Goal: Information Seeking & Learning: Learn about a topic

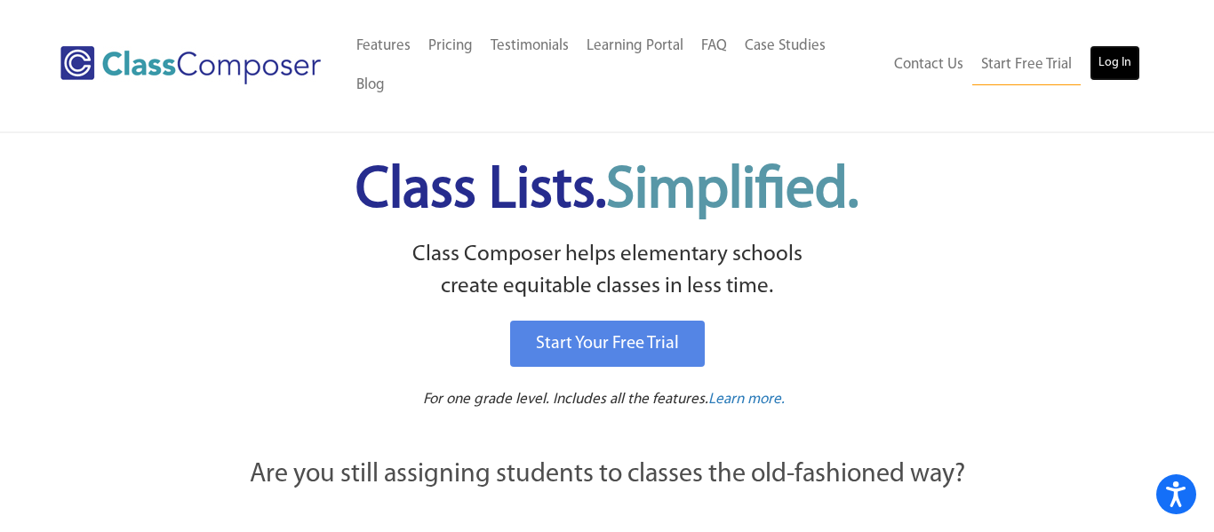
click at [1103, 45] on link "Log In" at bounding box center [1115, 63] width 51 height 36
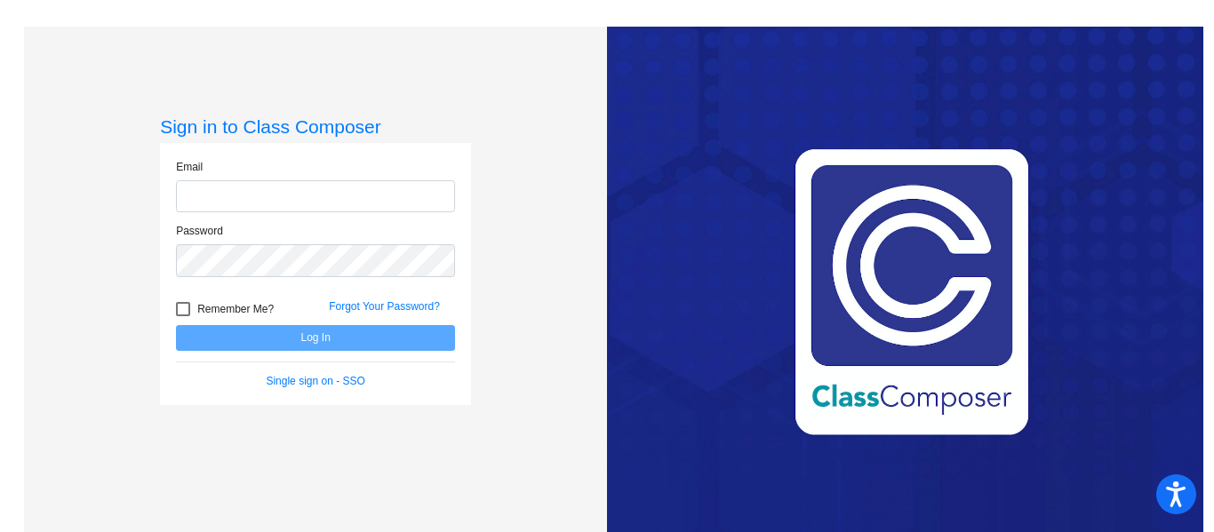
type input "[EMAIL_ADDRESS][DOMAIN_NAME]"
click at [176, 325] on button "Log In" at bounding box center [315, 338] width 279 height 26
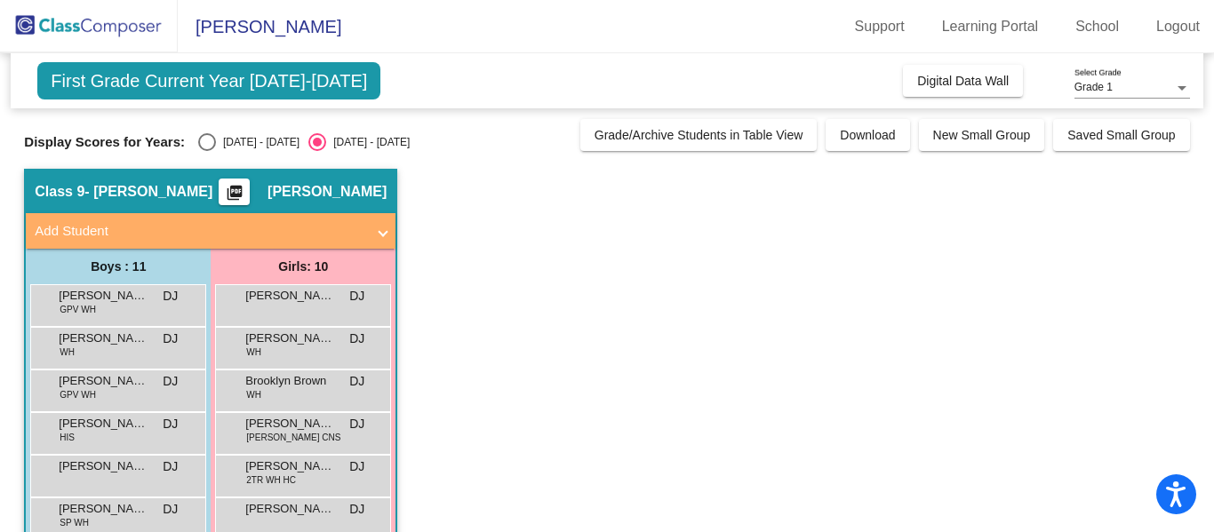
click at [198, 141] on div "Select an option" at bounding box center [207, 142] width 18 height 18
click at [206, 151] on input "[DATE] - [DATE]" at bounding box center [206, 151] width 1 height 1
radio input "true"
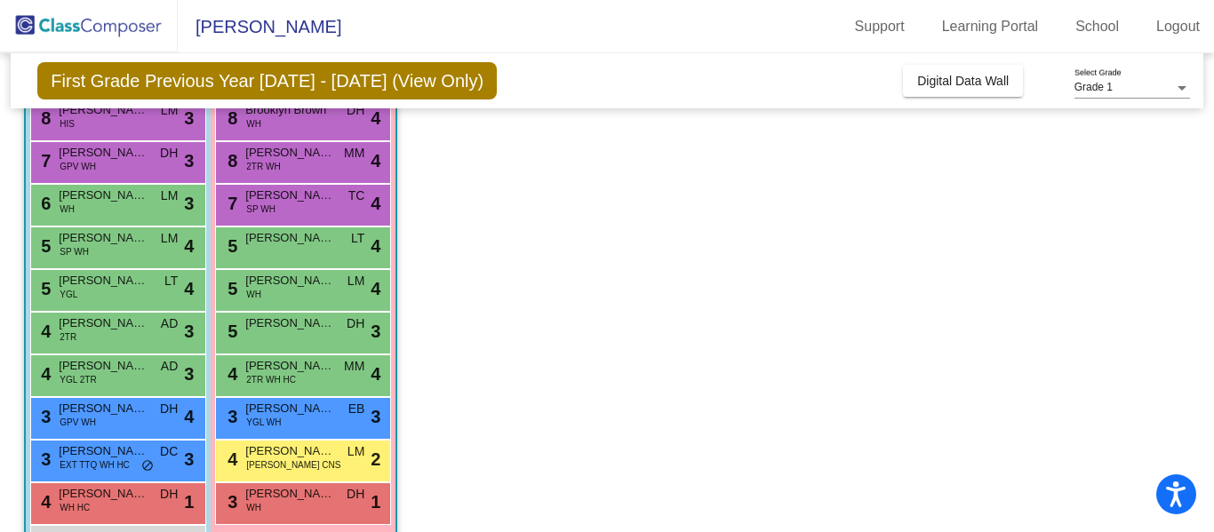
scroll to position [211, 0]
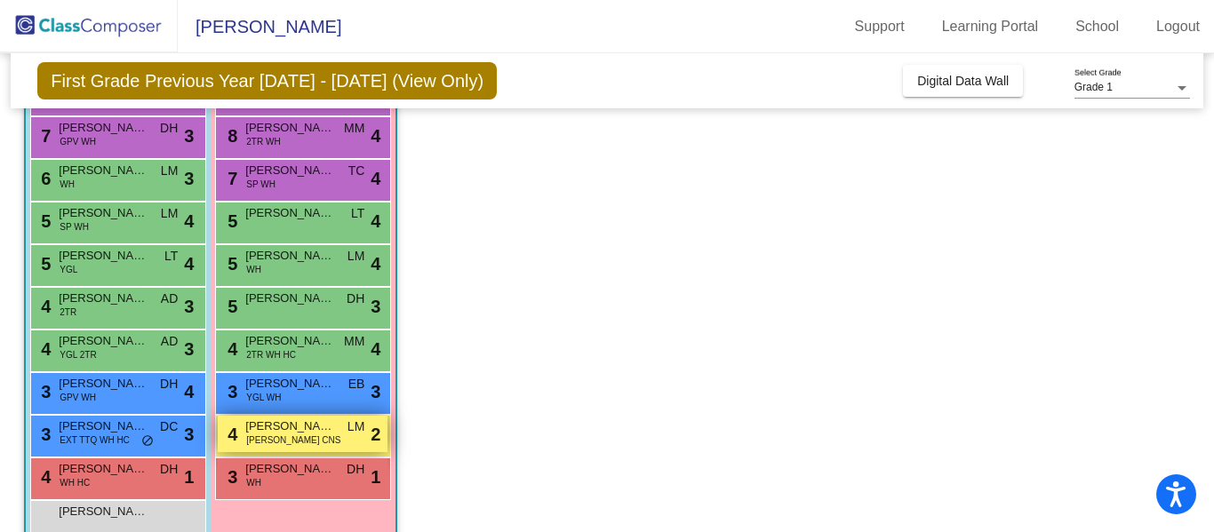
click at [252, 441] on span "[PERSON_NAME] CNS" at bounding box center [293, 440] width 94 height 13
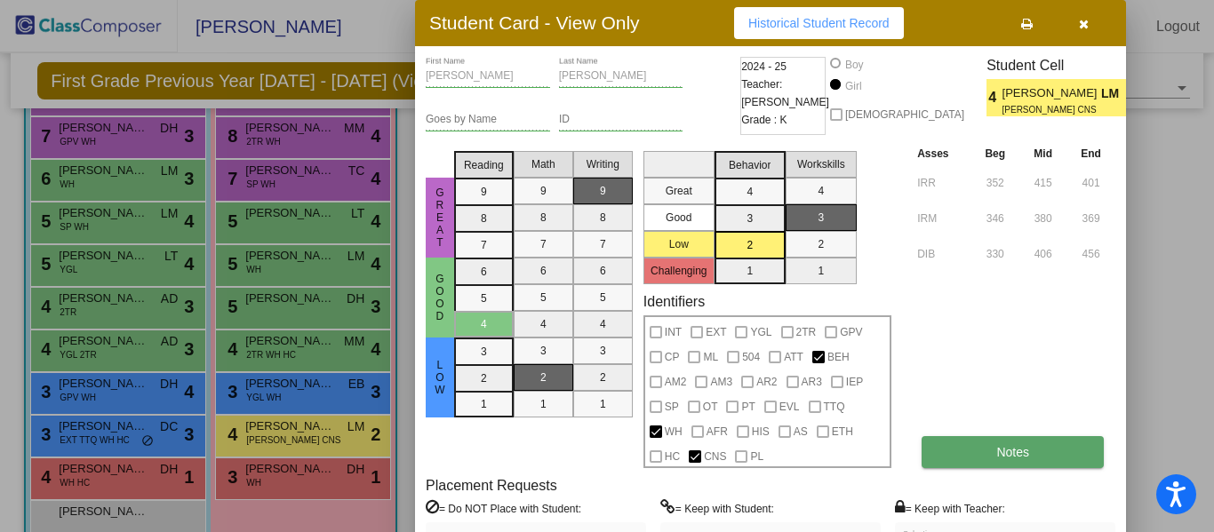
click at [1021, 441] on button "Notes" at bounding box center [1013, 452] width 182 height 32
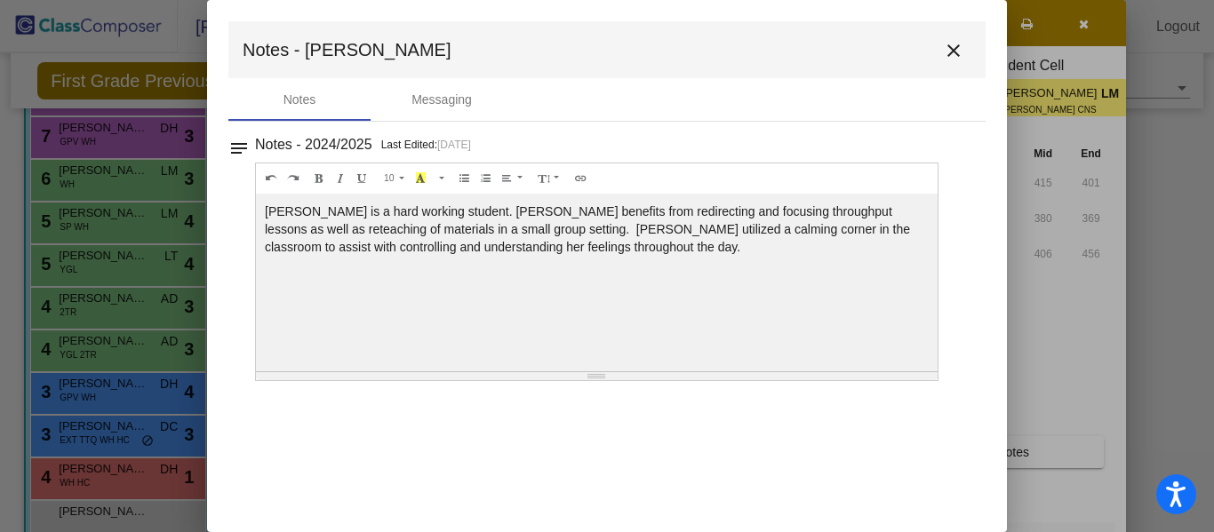
click at [949, 46] on mat-icon "close" at bounding box center [953, 50] width 21 height 21
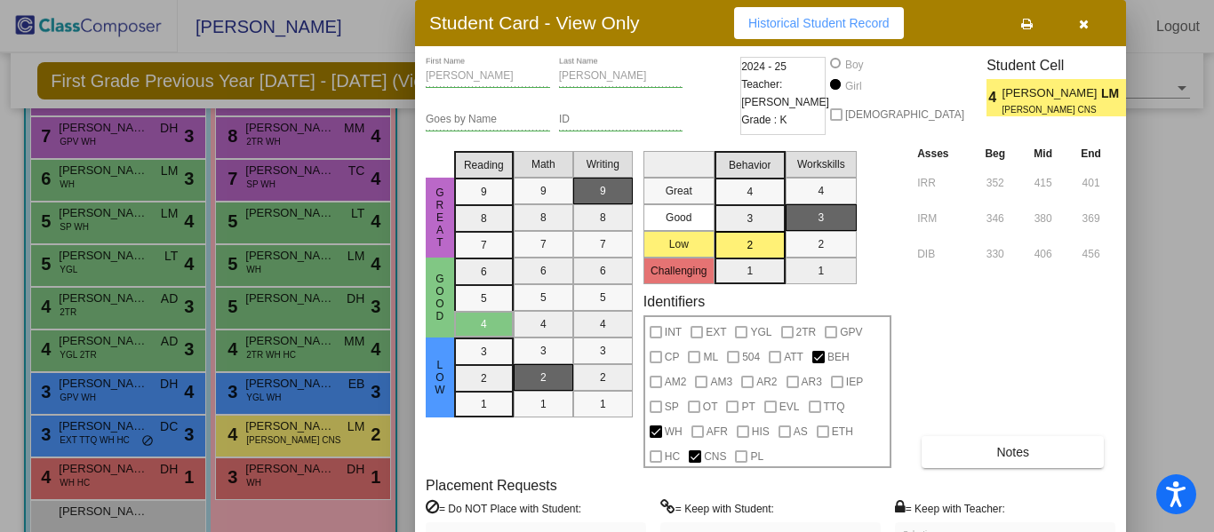
click at [1084, 25] on icon "button" at bounding box center [1084, 24] width 10 height 12
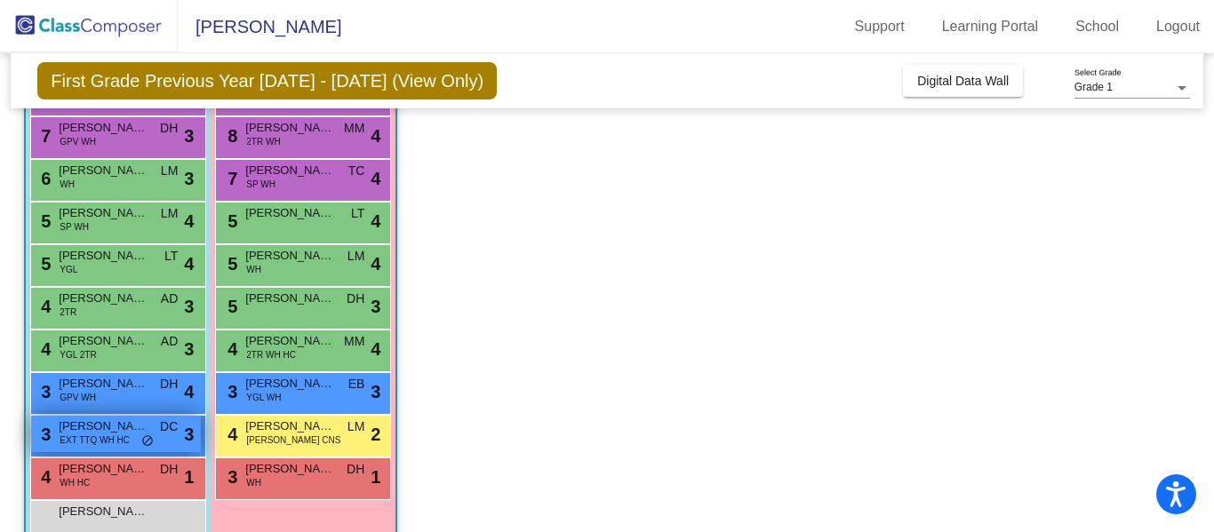
click at [100, 446] on span "EXT TTQ WH HC" at bounding box center [95, 440] width 70 height 13
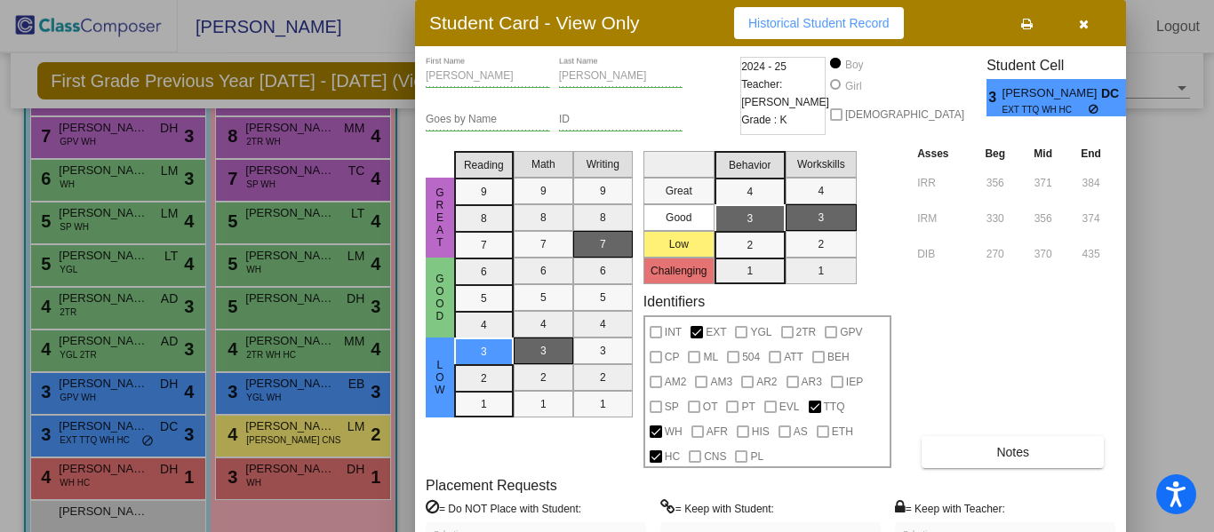
click at [1082, 29] on icon "button" at bounding box center [1084, 24] width 10 height 12
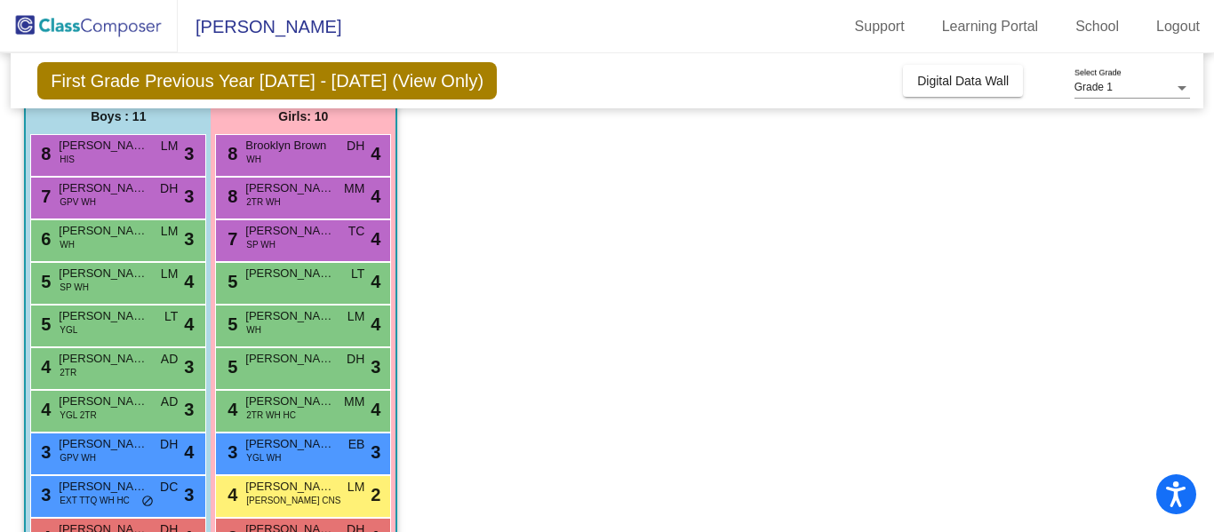
scroll to position [141, 0]
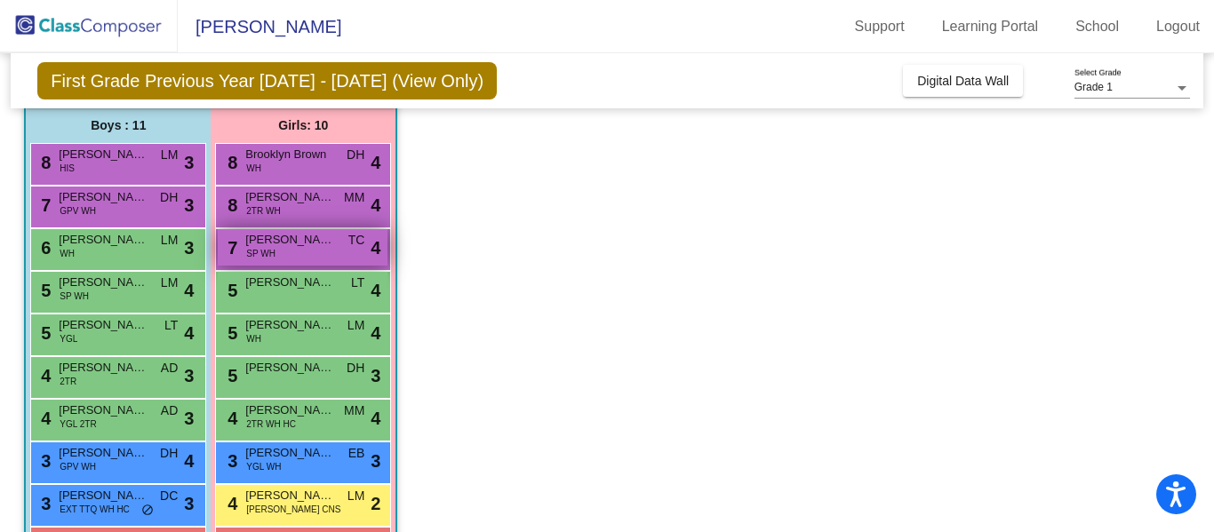
click at [325, 255] on div "7 Kayla King SP WH TC lock do_not_disturb_alt 4" at bounding box center [303, 247] width 170 height 36
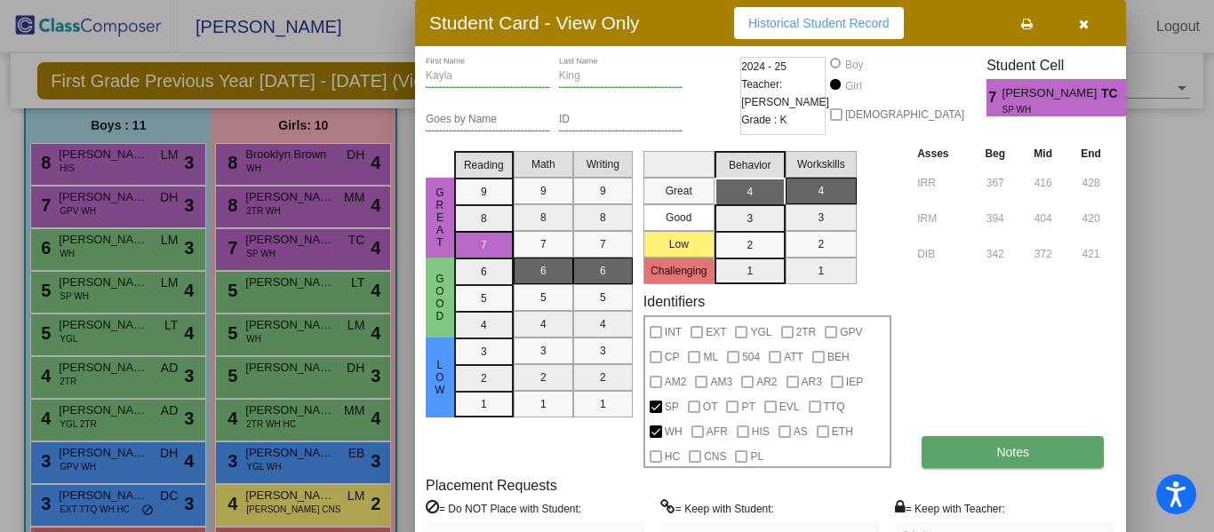
click at [986, 451] on button "Notes" at bounding box center [1013, 452] width 182 height 32
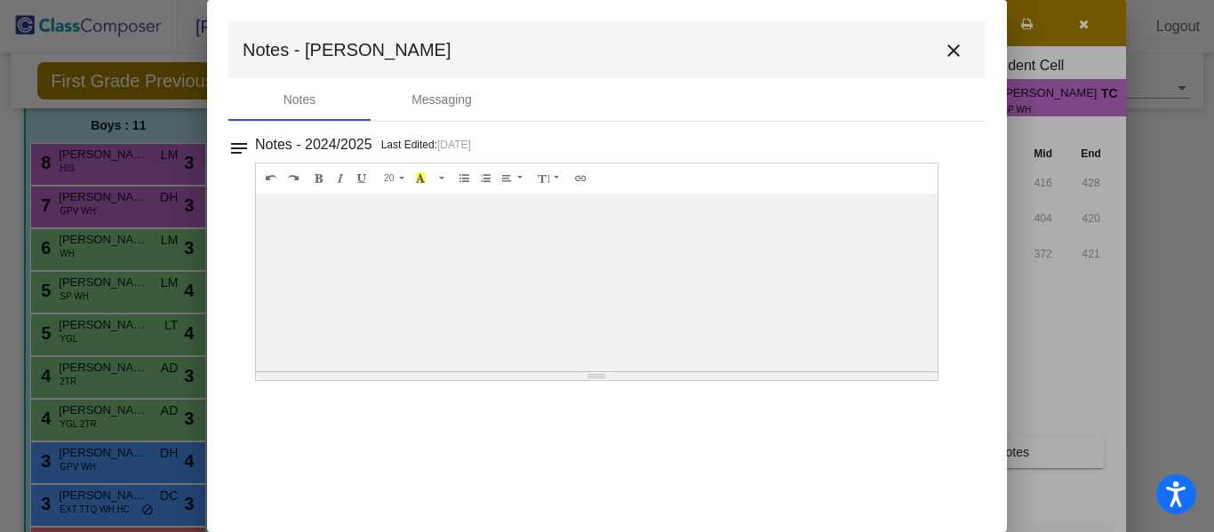
click at [958, 49] on mat-icon "close" at bounding box center [953, 50] width 21 height 21
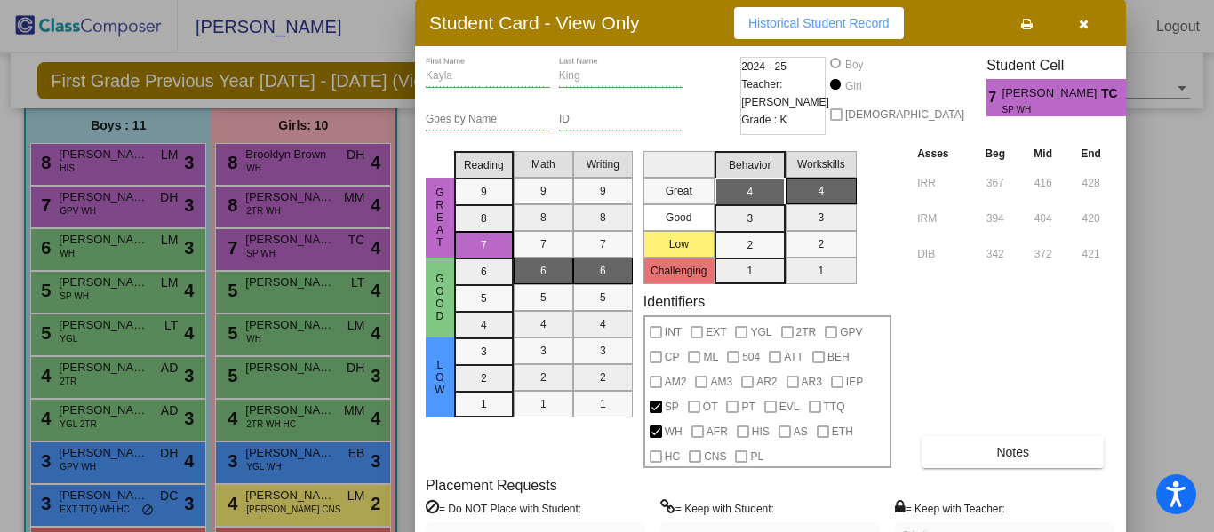
click at [1084, 20] on icon "button" at bounding box center [1084, 24] width 10 height 12
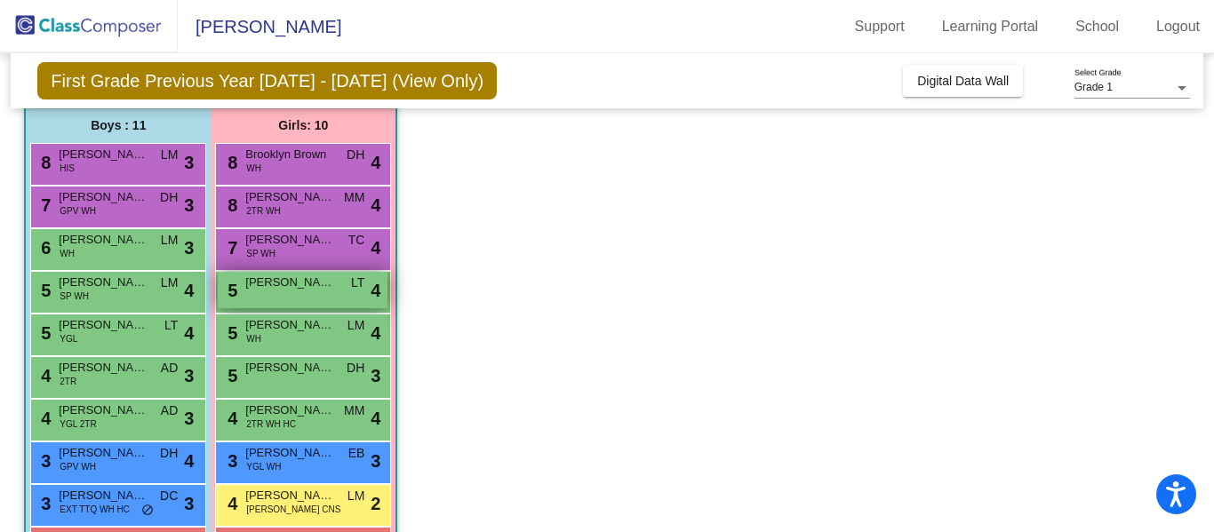
click at [342, 294] on div "5 Adhitri Prasad LT lock do_not_disturb_alt 4" at bounding box center [303, 290] width 170 height 36
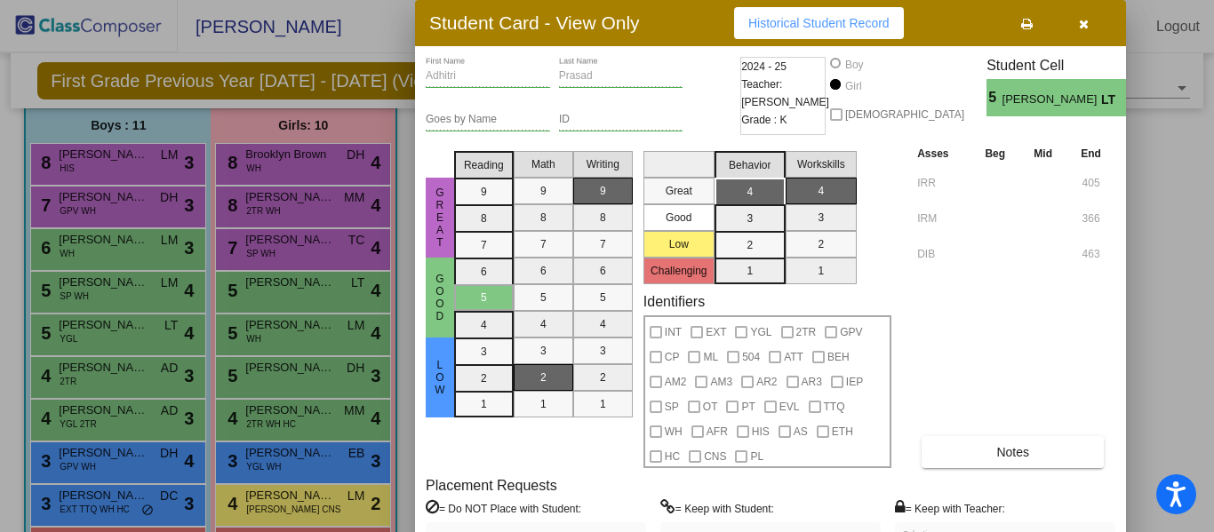
click at [855, 28] on span "Historical Student Record" at bounding box center [819, 23] width 141 height 14
click at [1085, 27] on icon "button" at bounding box center [1084, 24] width 10 height 12
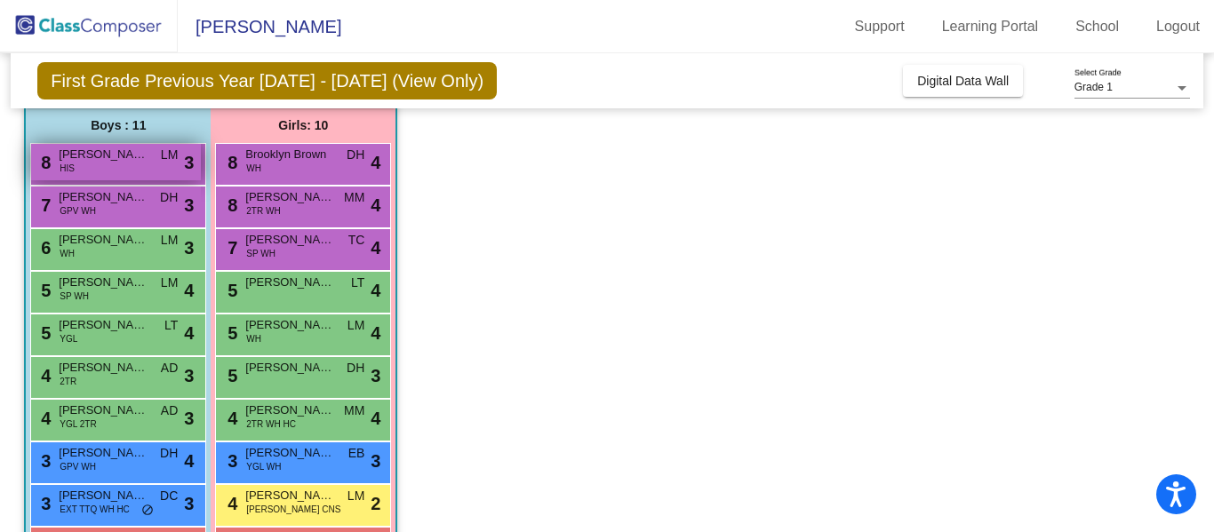
click at [115, 170] on div "8 Israel Herrera HIS LM lock do_not_disturb_alt 3" at bounding box center [116, 162] width 170 height 36
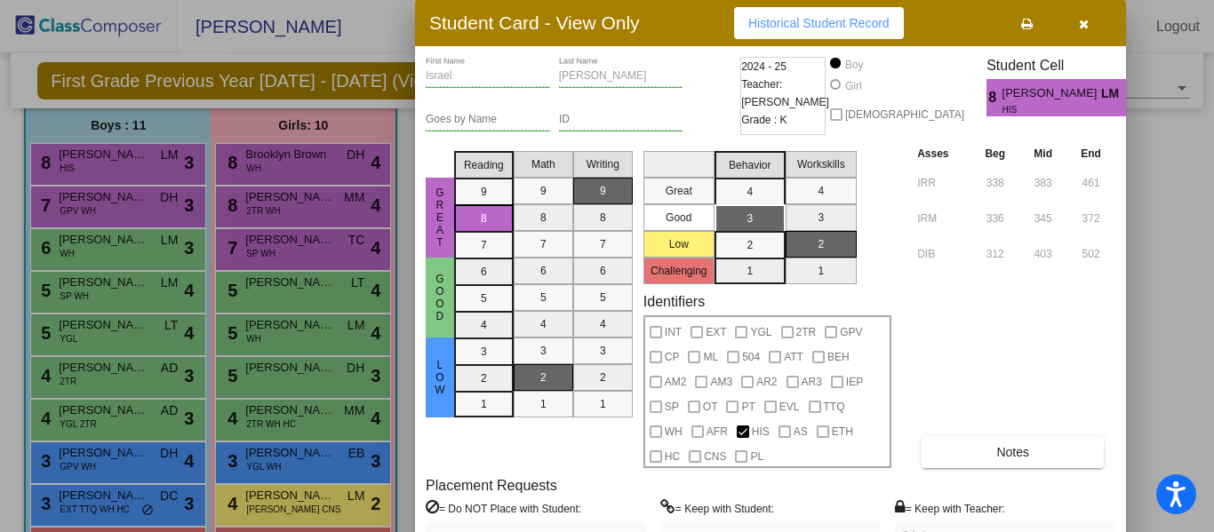
click at [1083, 21] on icon "button" at bounding box center [1084, 24] width 10 height 12
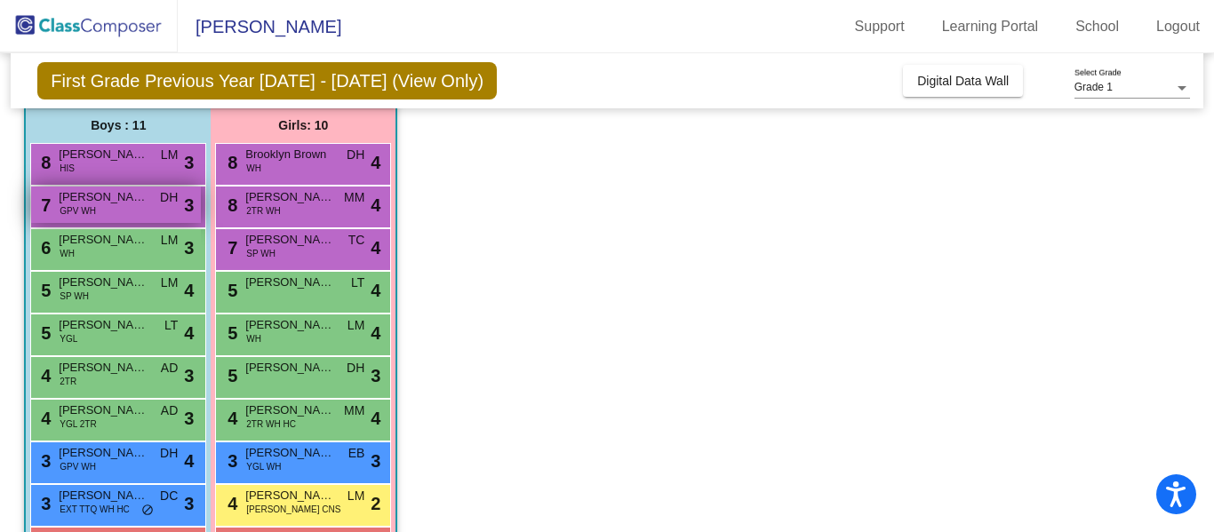
click at [146, 202] on span "Brody Trautz" at bounding box center [103, 197] width 89 height 18
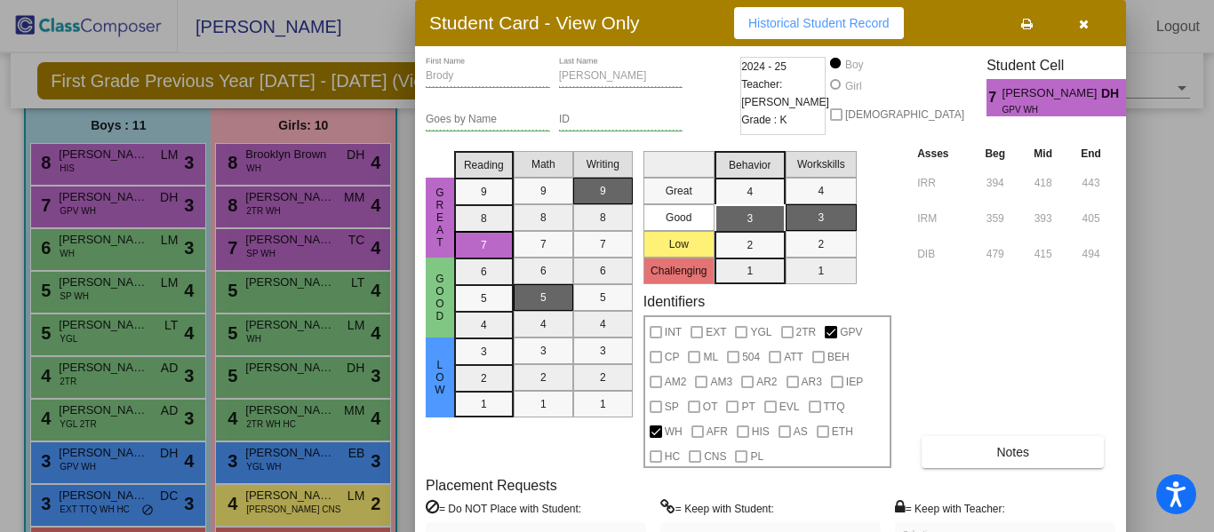
click at [1085, 26] on icon "button" at bounding box center [1084, 24] width 10 height 12
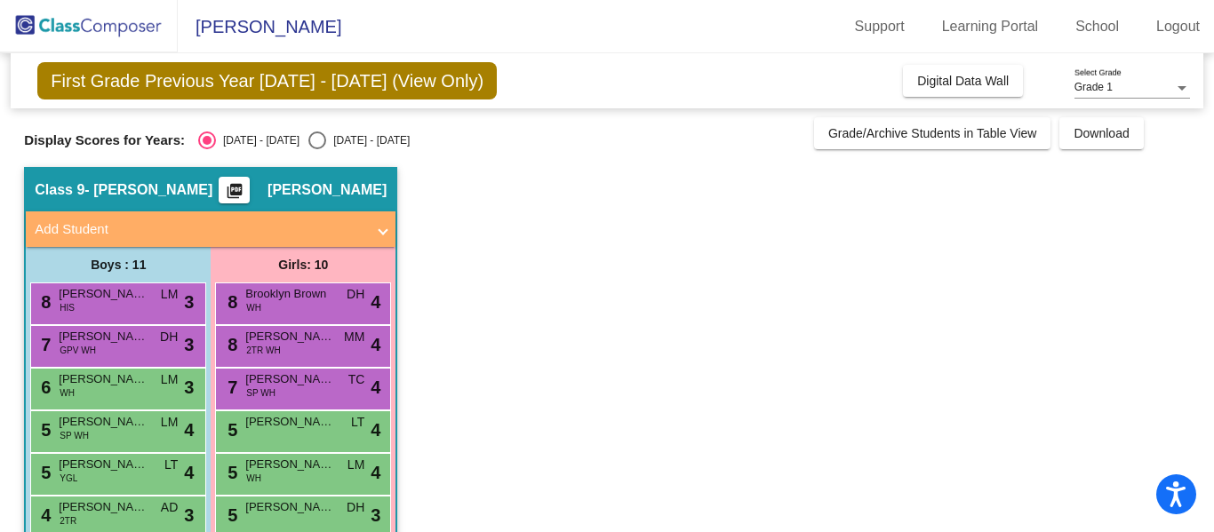
scroll to position [0, 0]
